Goal: Task Accomplishment & Management: Use online tool/utility

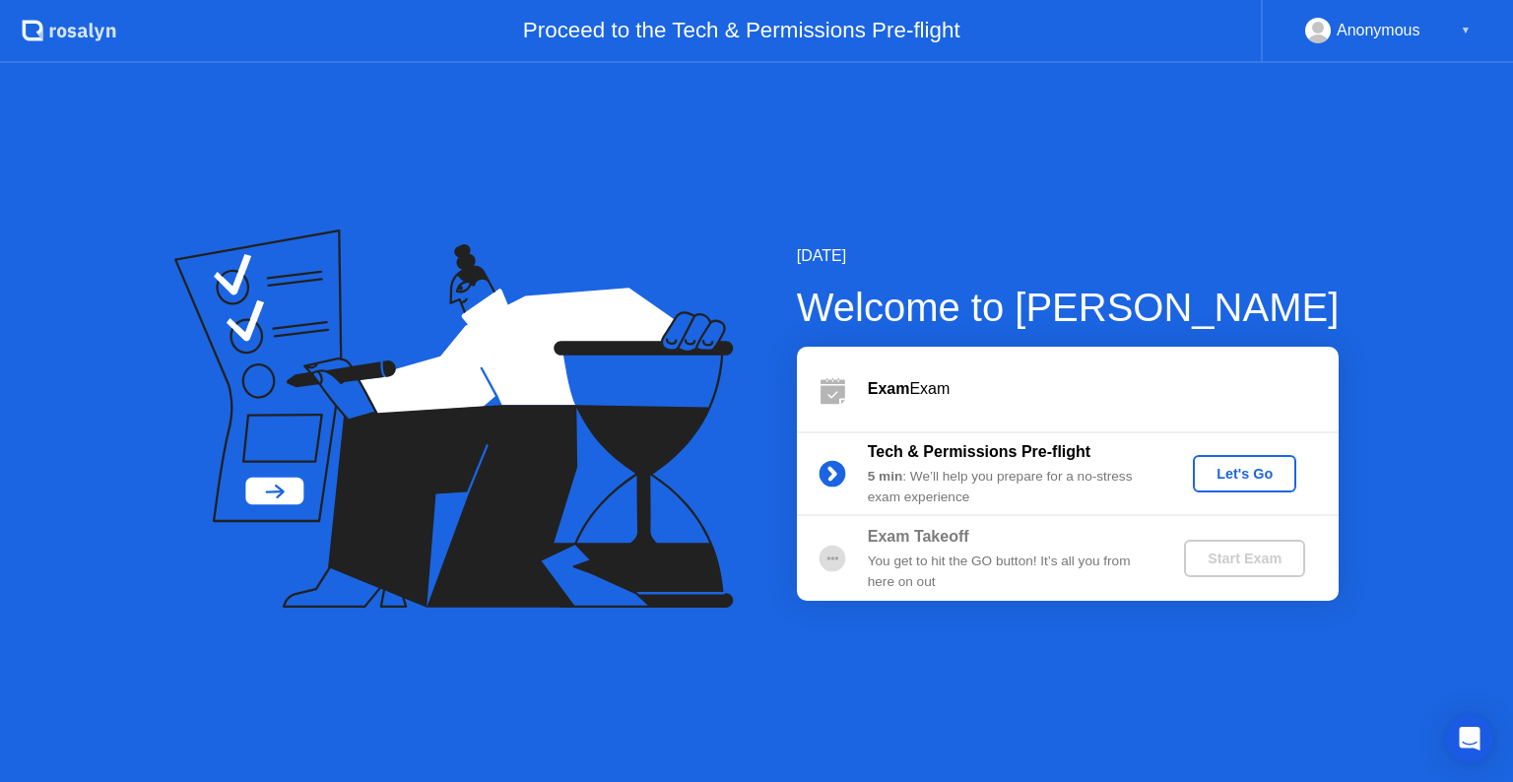
click at [1233, 476] on div "Let's Go" at bounding box center [1244, 474] width 88 height 16
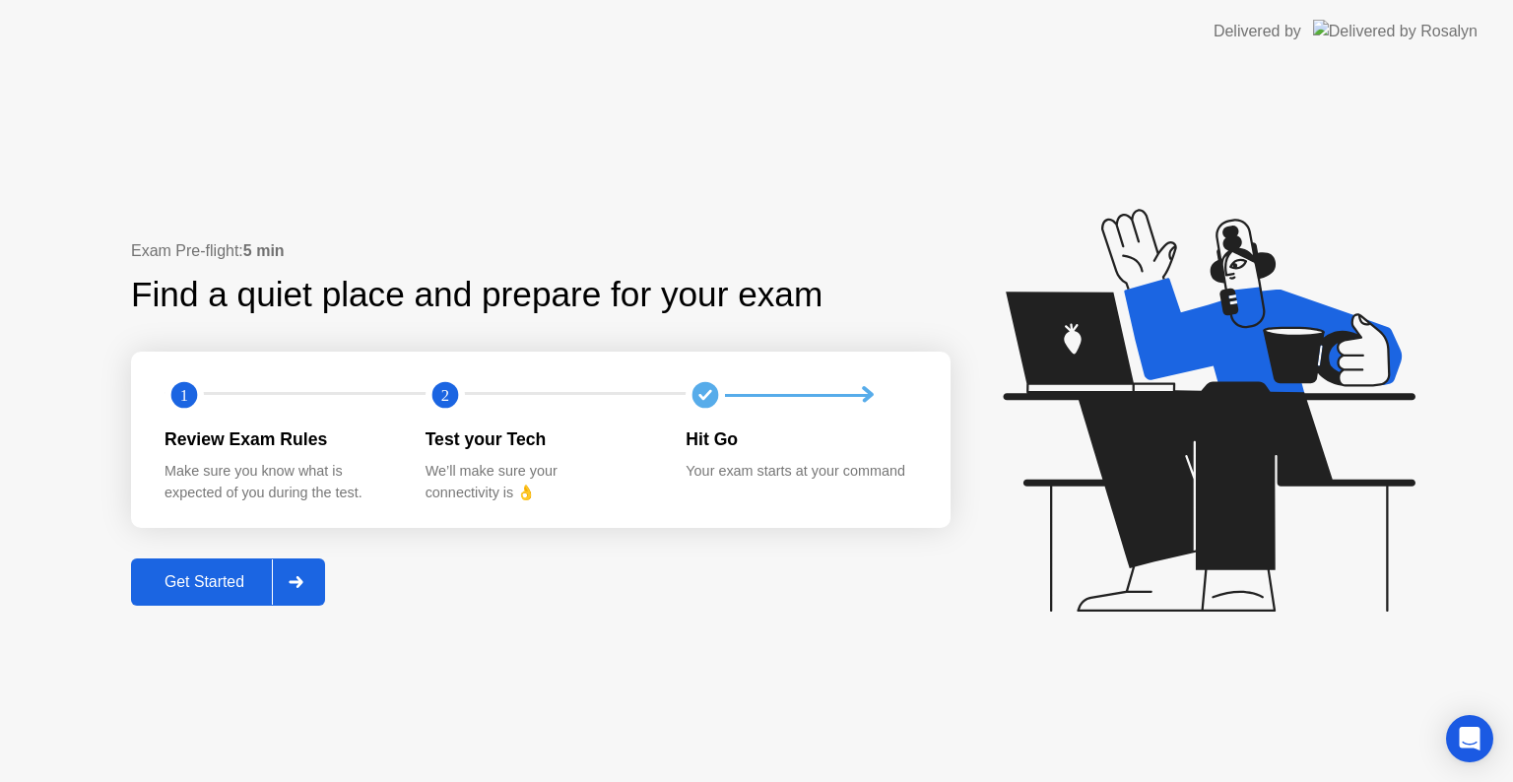
click at [205, 579] on div "Get Started" at bounding box center [204, 582] width 135 height 18
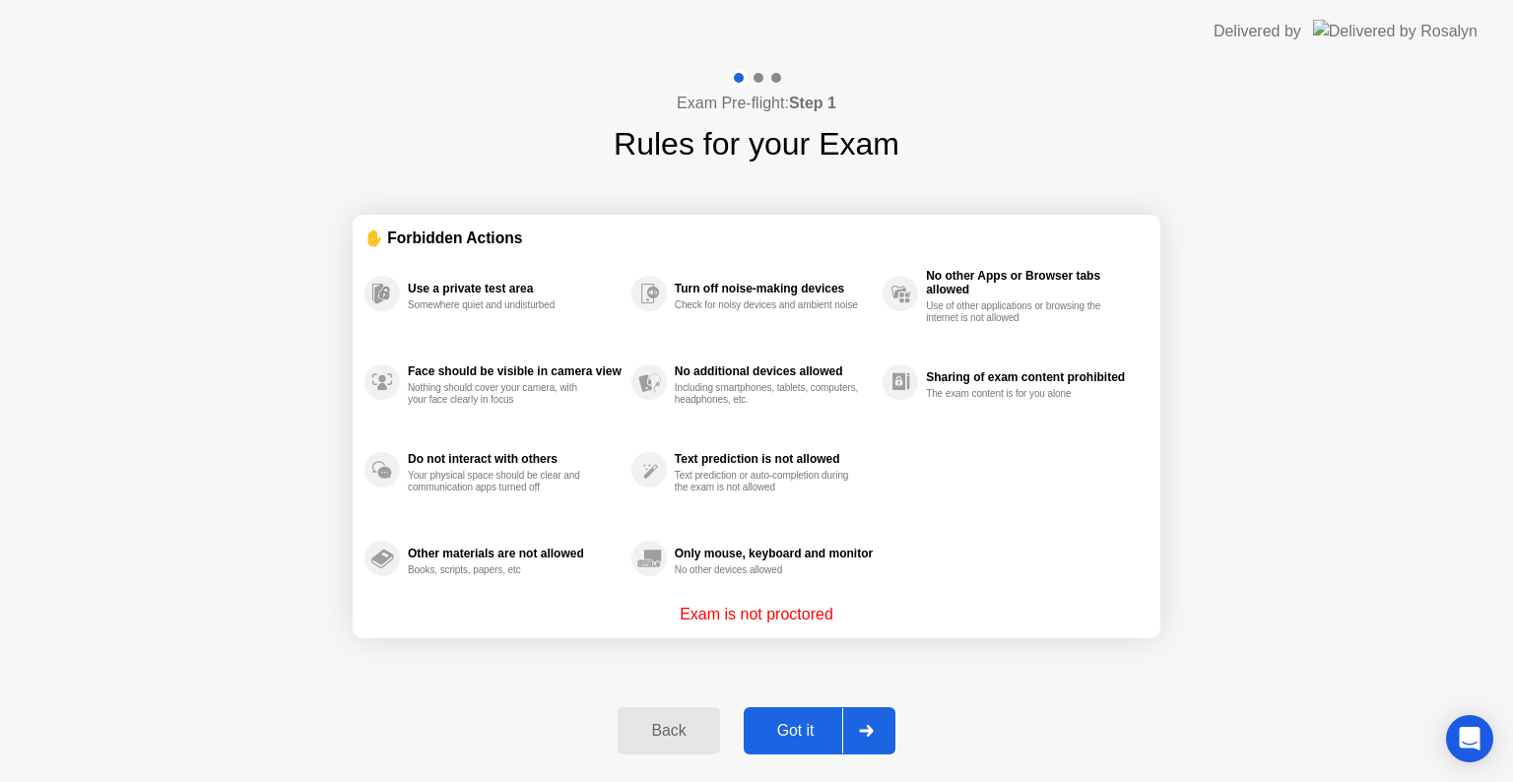
click at [801, 724] on div "Got it" at bounding box center [795, 731] width 93 height 18
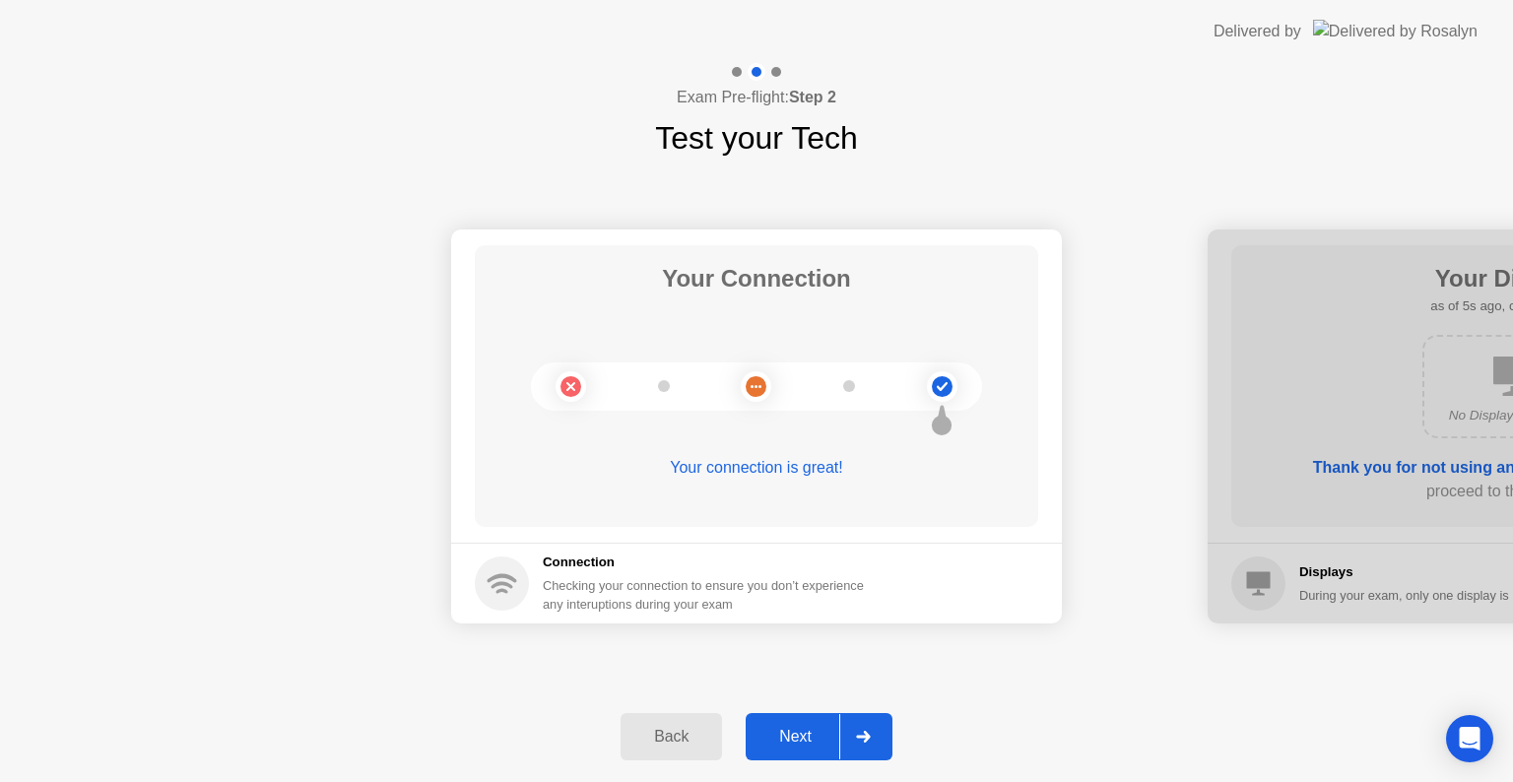
click at [811, 728] on div "Next" at bounding box center [795, 737] width 88 height 18
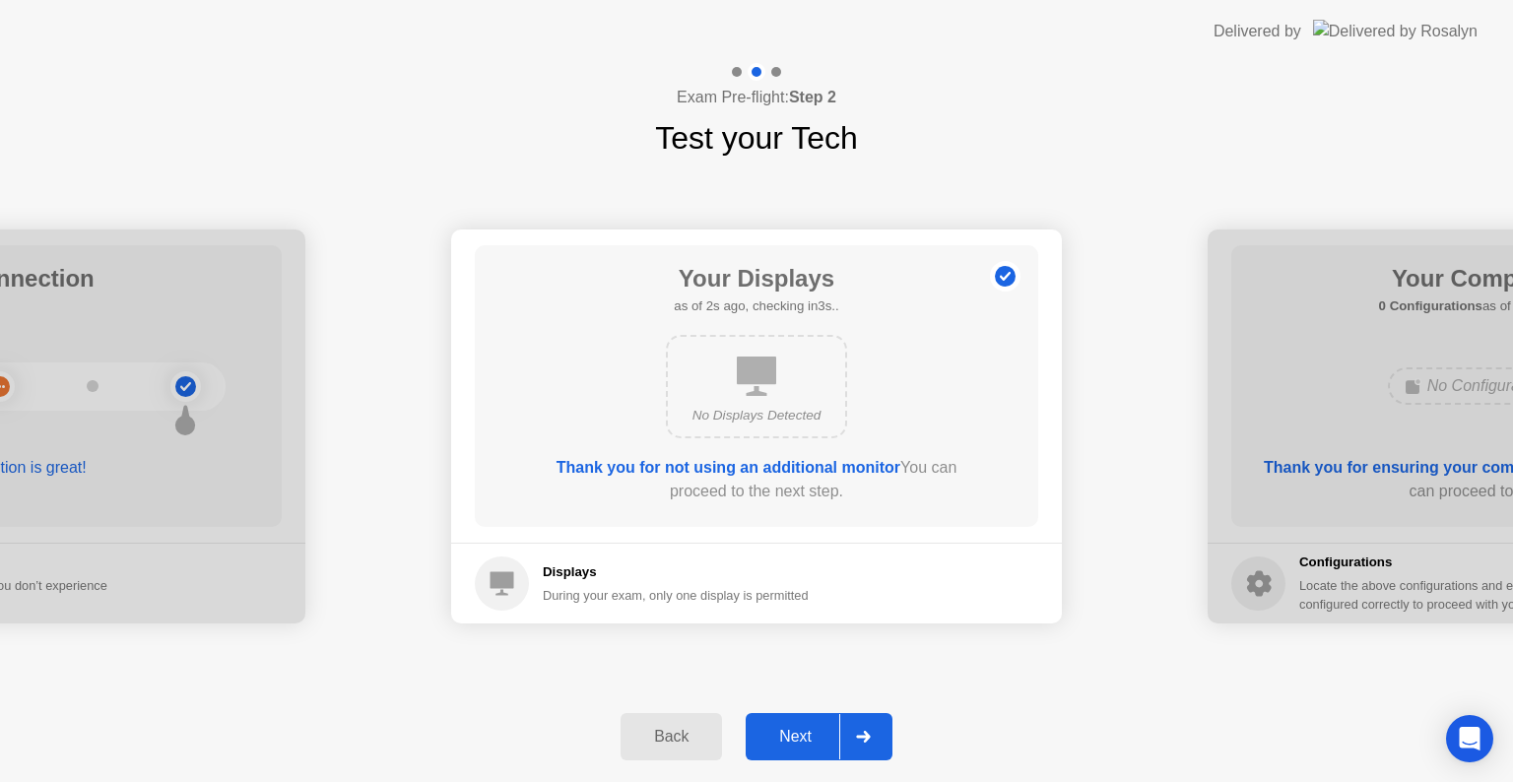
click at [811, 728] on div "Next" at bounding box center [795, 737] width 88 height 18
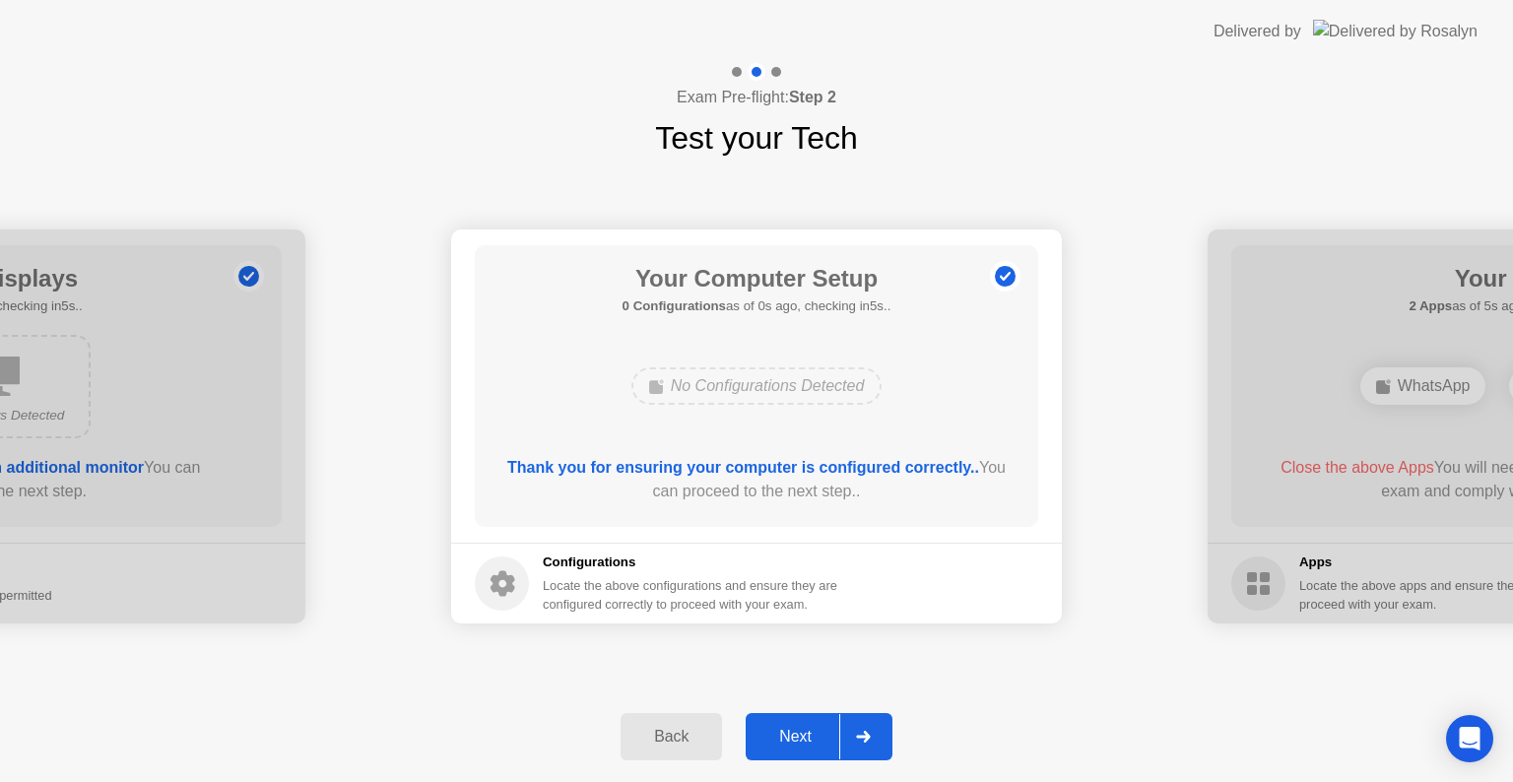
click at [811, 728] on div "Next" at bounding box center [795, 737] width 88 height 18
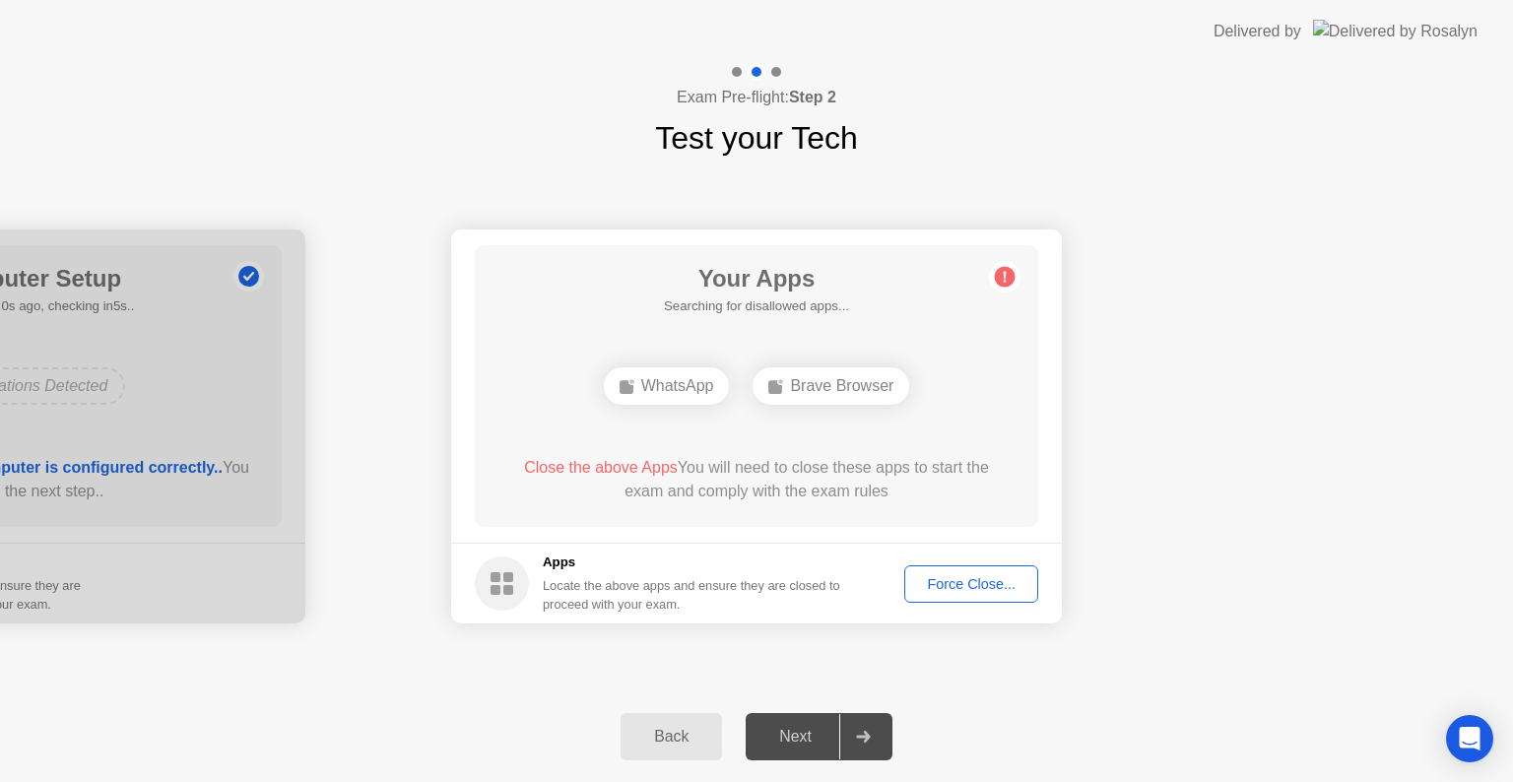
click at [982, 580] on div "Force Close..." at bounding box center [971, 584] width 120 height 16
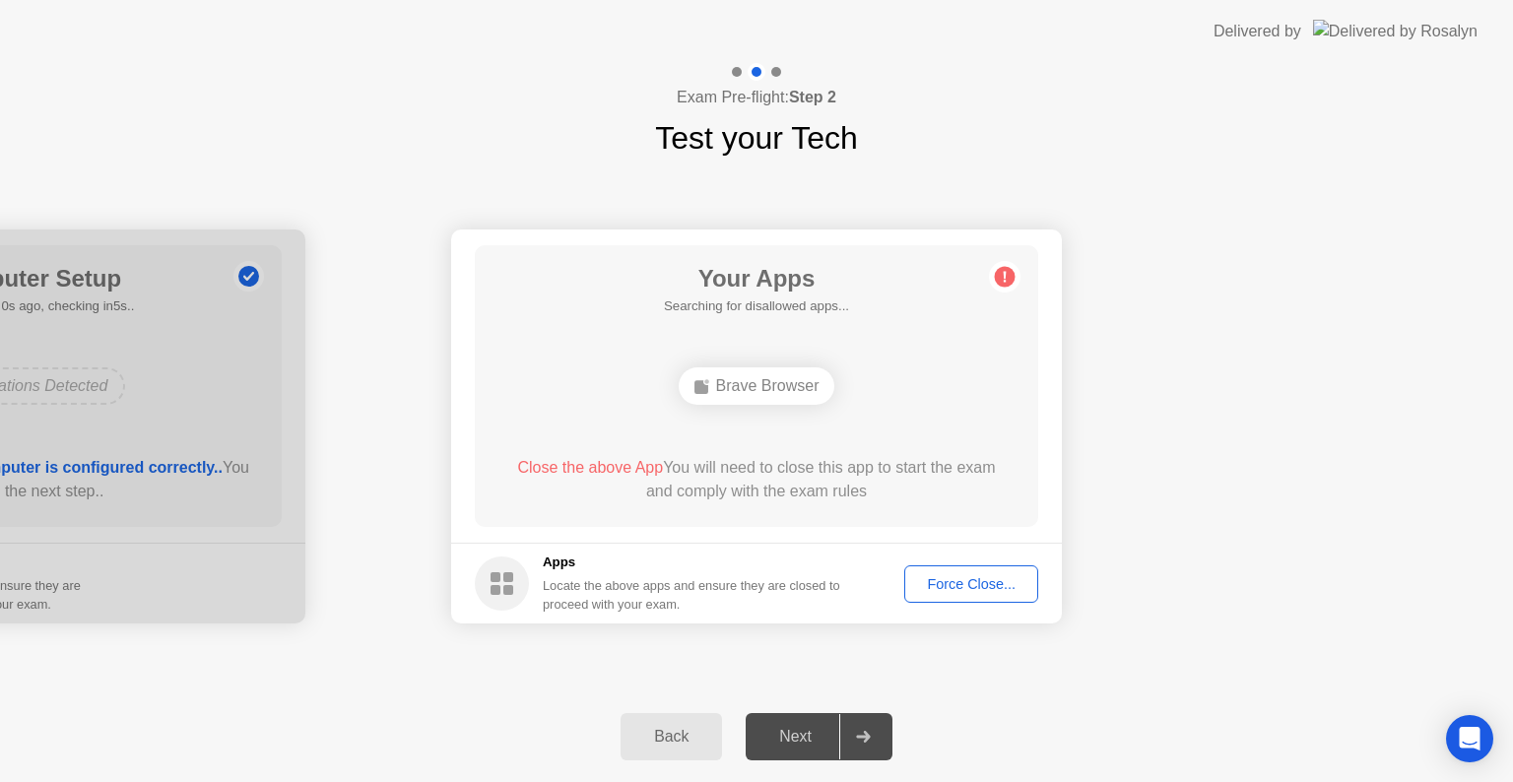
click at [978, 578] on div "Force Close..." at bounding box center [971, 584] width 120 height 16
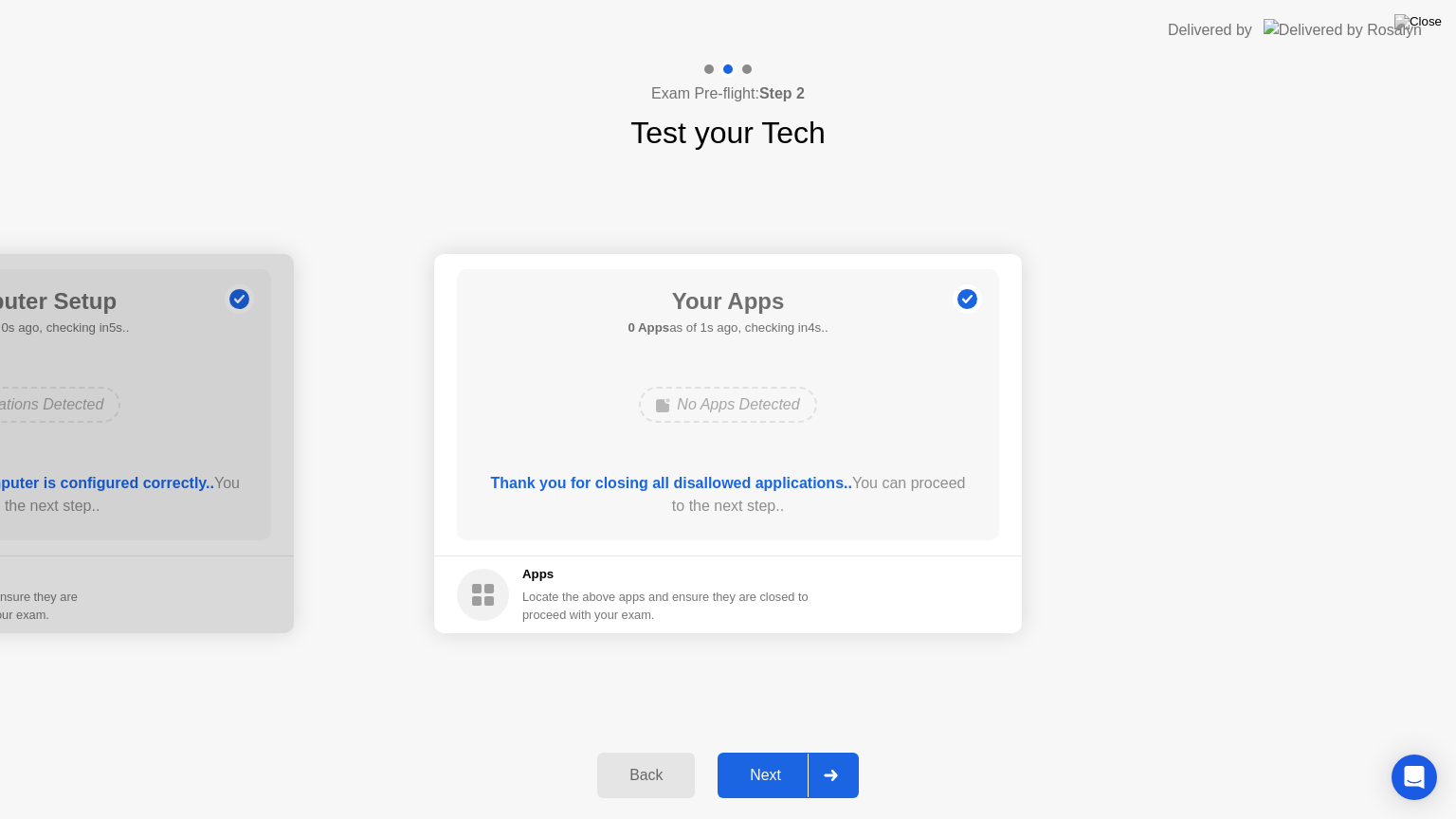
click at [749, 752] on div "Next" at bounding box center [765, 776] width 85 height 17
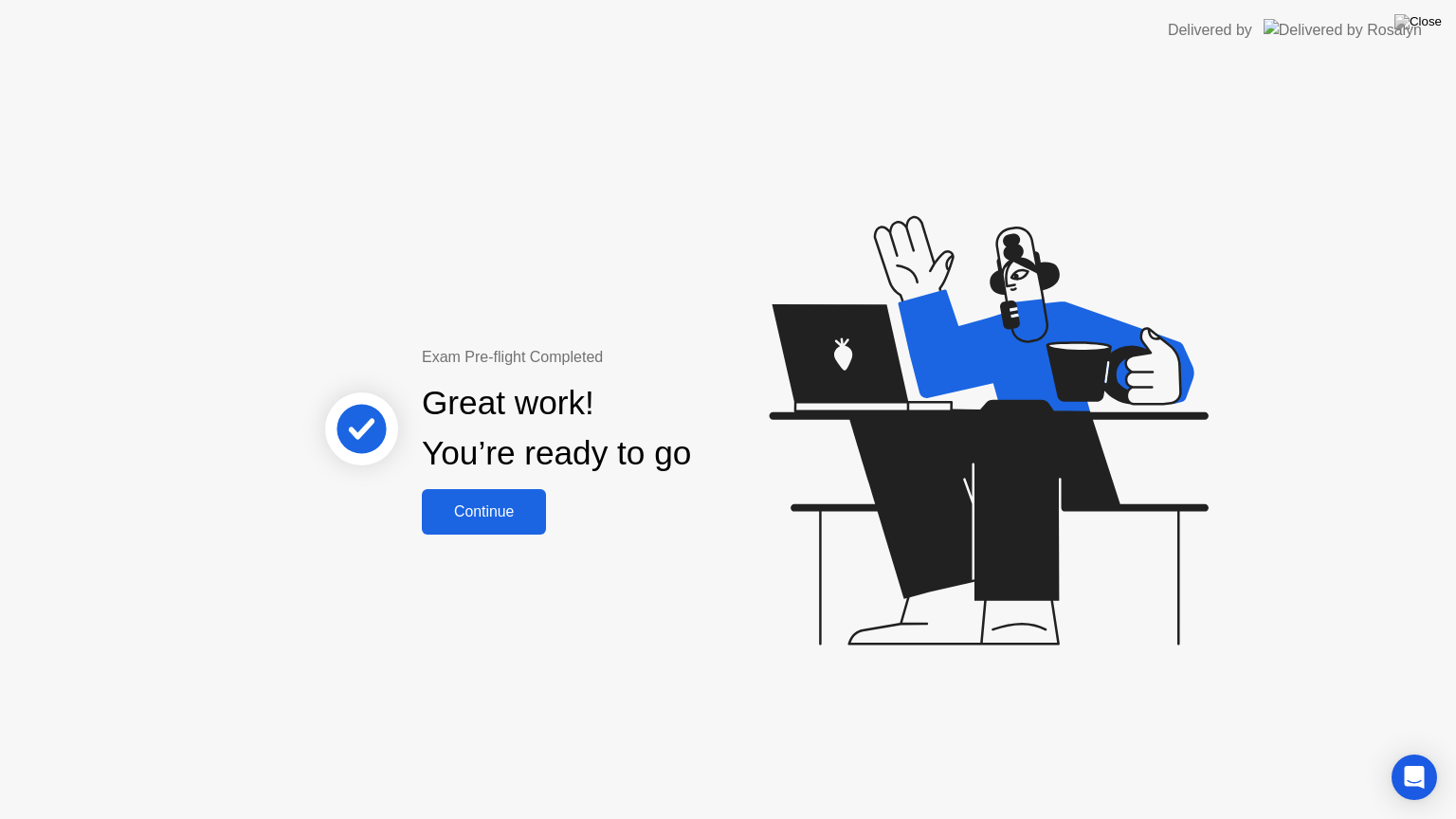
click at [508, 521] on div "Continue" at bounding box center [483, 512] width 113 height 17
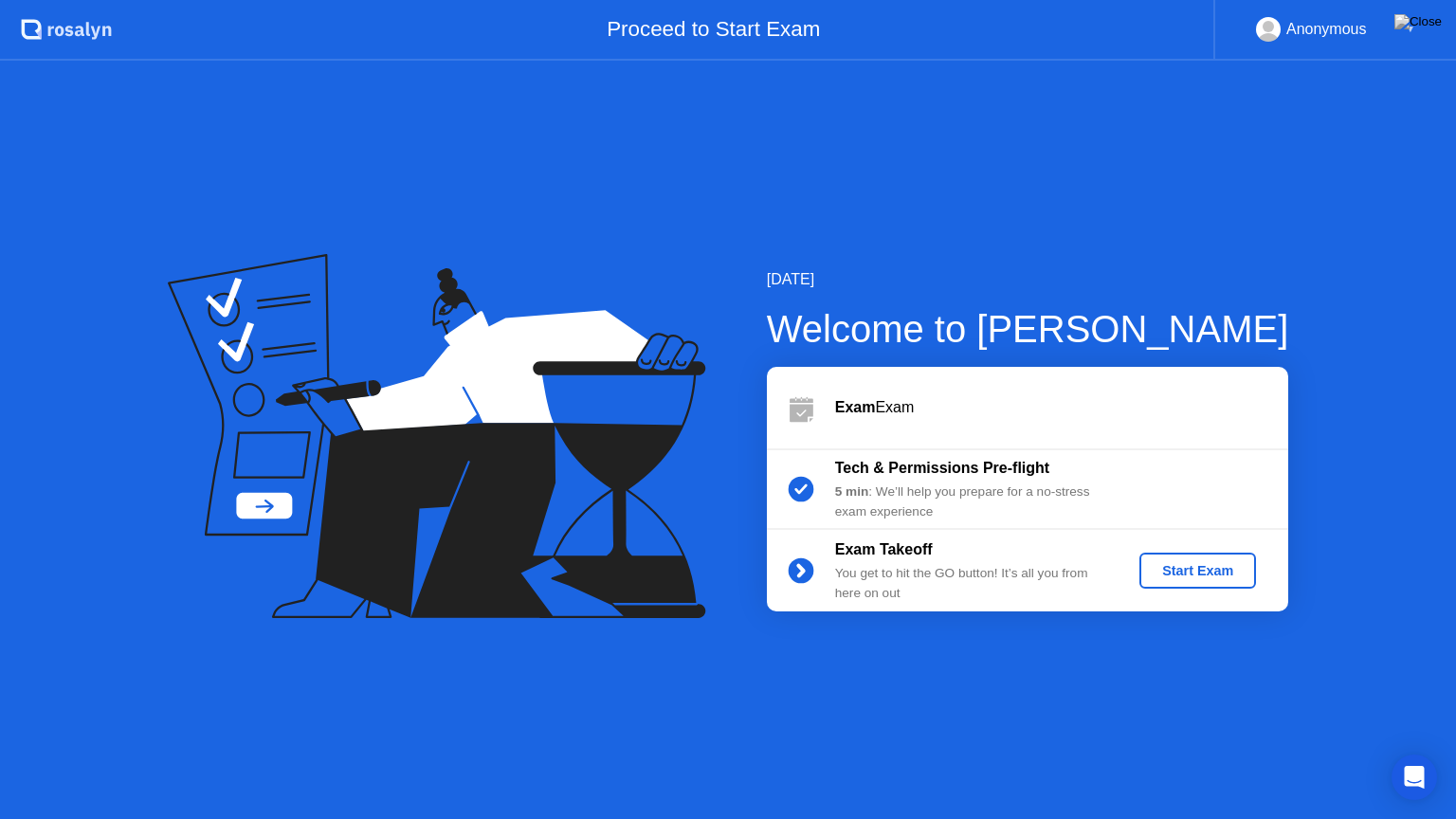
click at [1202, 576] on div "Start Exam" at bounding box center [1196, 571] width 101 height 15
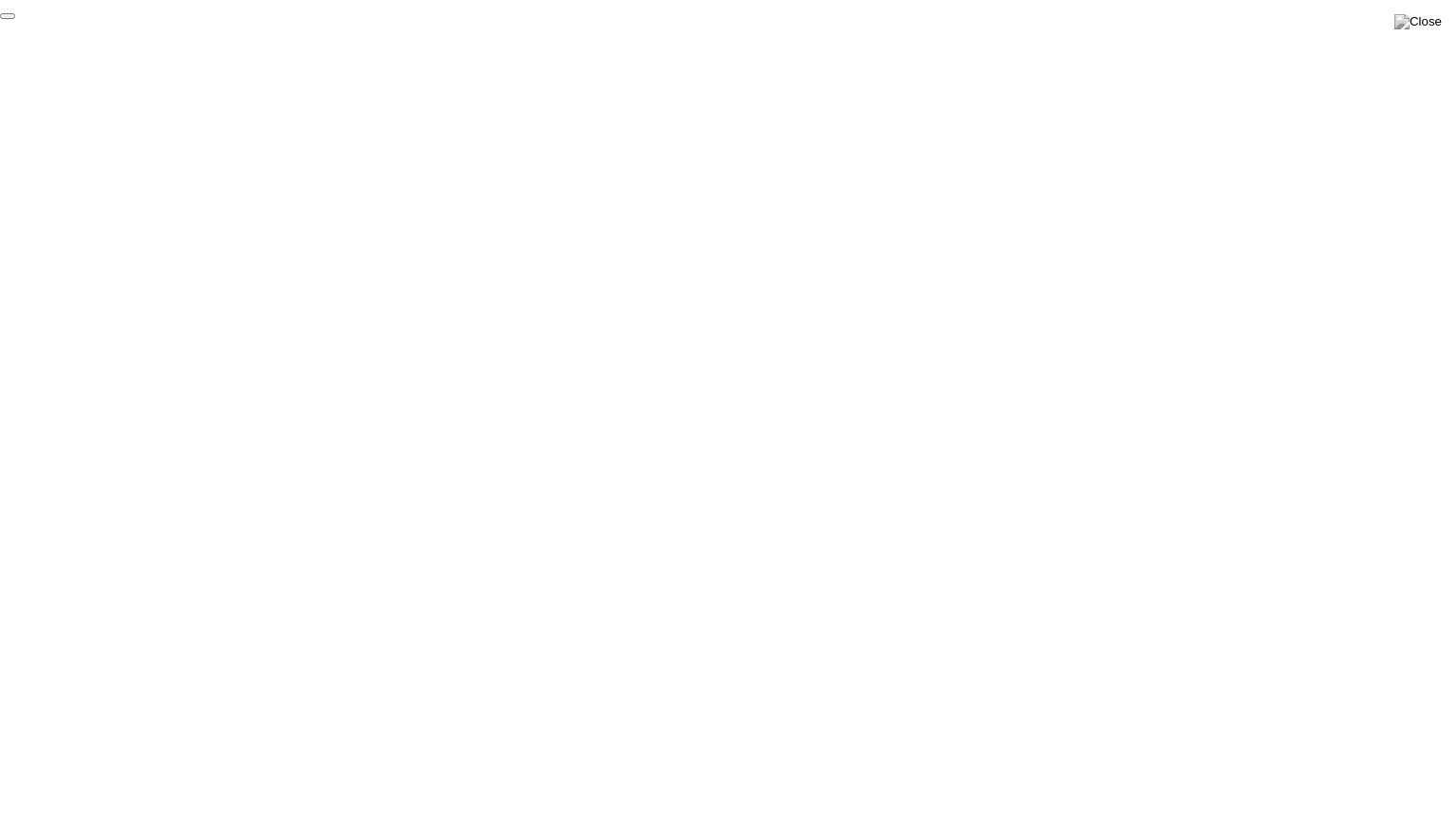
click div "End Proctoring Session"
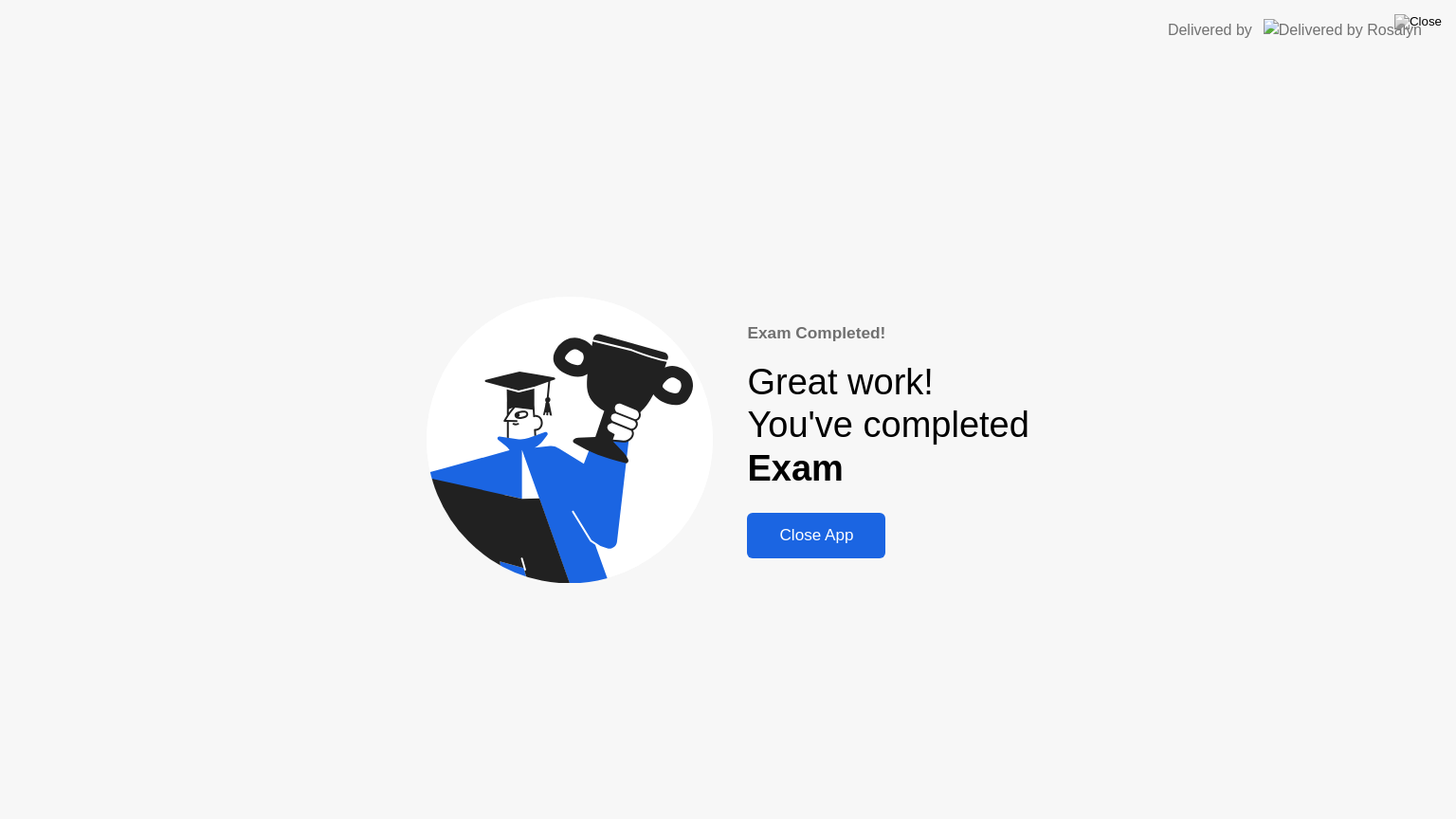
click at [802, 536] on div "Close App" at bounding box center [816, 536] width 127 height 19
